Goal: Task Accomplishment & Management: Use online tool/utility

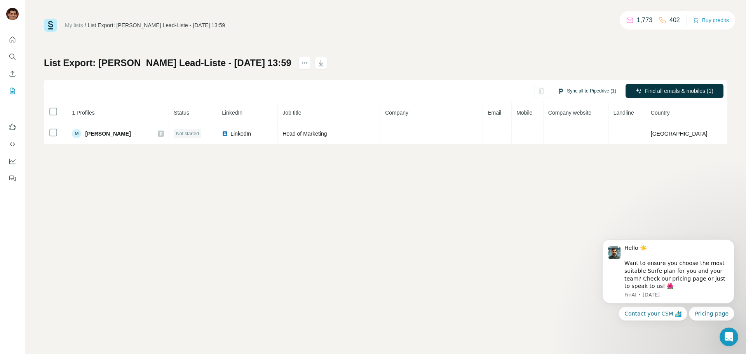
click at [583, 87] on button "Sync all to Pipedrive (1)" at bounding box center [587, 91] width 70 height 12
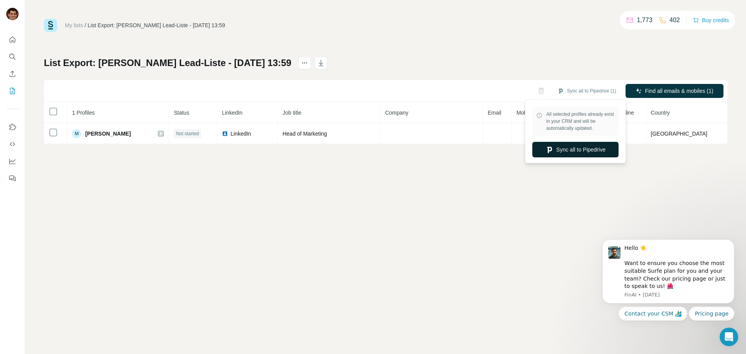
click at [585, 149] on button "Sync all to Pipedrive" at bounding box center [575, 150] width 86 height 16
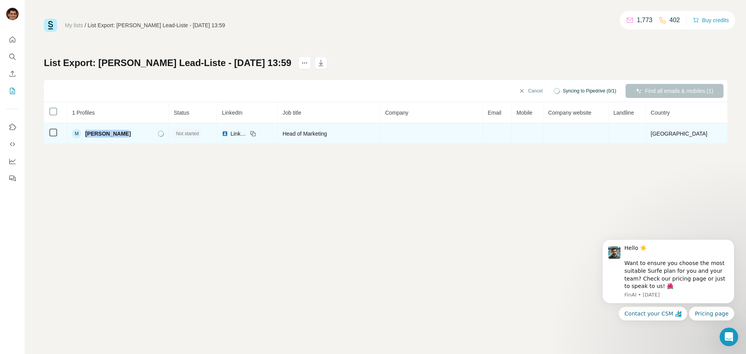
drag, startPoint x: 131, startPoint y: 134, endPoint x: 91, endPoint y: 138, distance: 40.7
click at [91, 138] on div "M [PERSON_NAME]" at bounding box center [118, 133] width 92 height 9
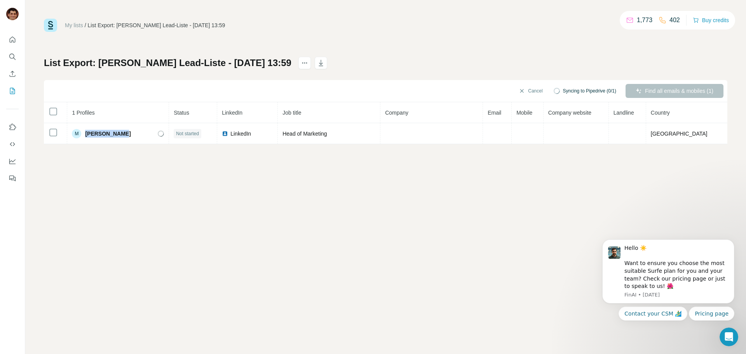
copy span "[PERSON_NAME]"
click at [599, 92] on button "Sync all to Pipedrive (1)" at bounding box center [587, 91] width 70 height 12
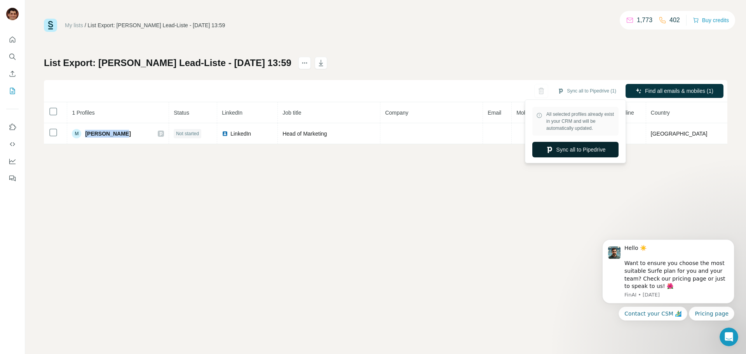
click at [582, 154] on button "Sync all to Pipedrive" at bounding box center [575, 150] width 86 height 16
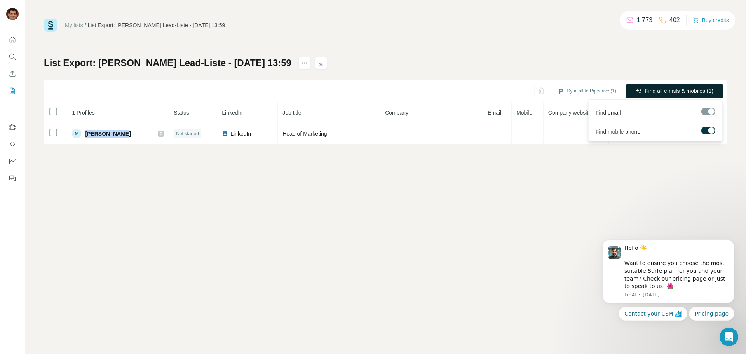
click at [648, 93] on span "Find all emails & mobiles (1)" at bounding box center [679, 91] width 68 height 8
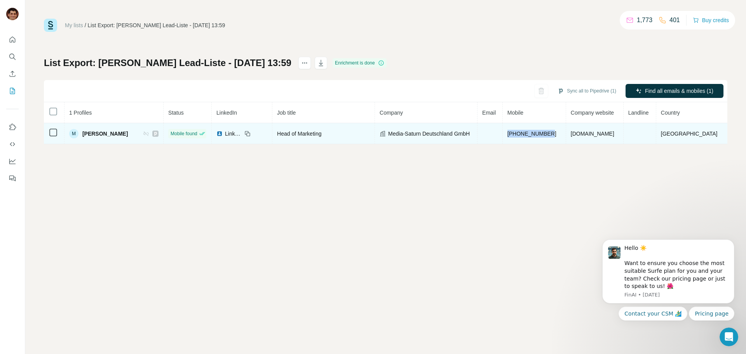
drag, startPoint x: 564, startPoint y: 134, endPoint x: 513, endPoint y: 135, distance: 50.9
click at [513, 135] on td "[PHONE_NUMBER]" at bounding box center [534, 133] width 63 height 21
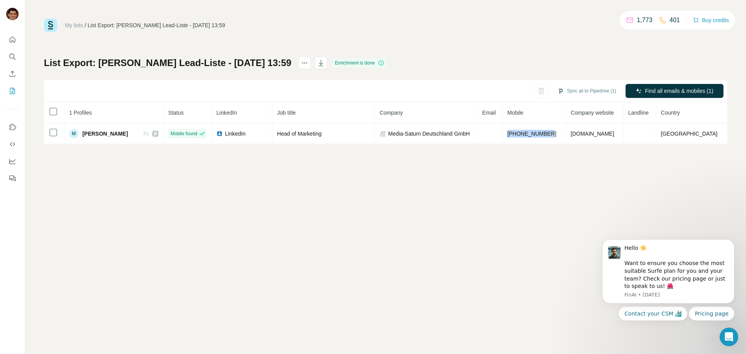
copy span "[PHONE_NUMBER]"
